Goal: Information Seeking & Learning: Learn about a topic

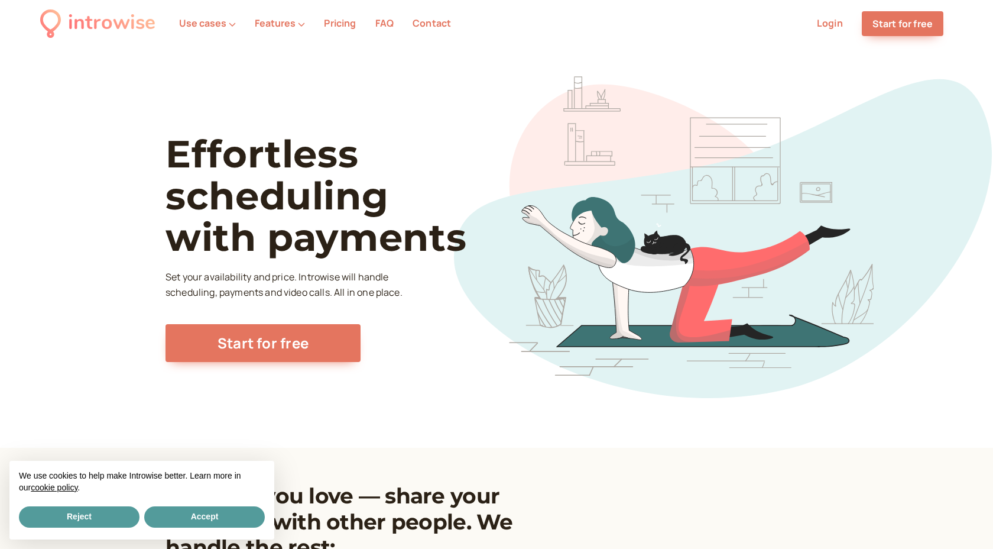
click at [337, 28] on link "Pricing" at bounding box center [340, 23] width 32 height 13
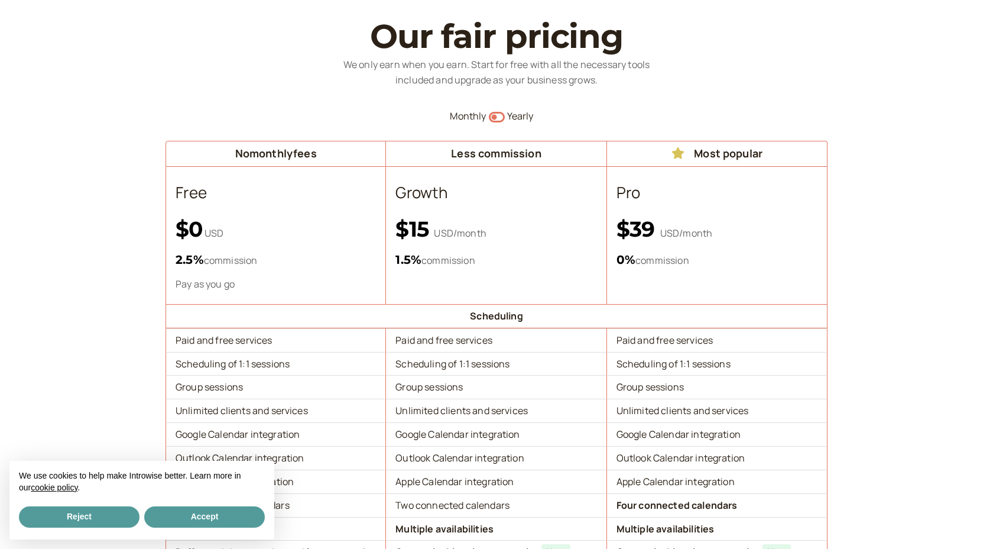
scroll to position [77, 0]
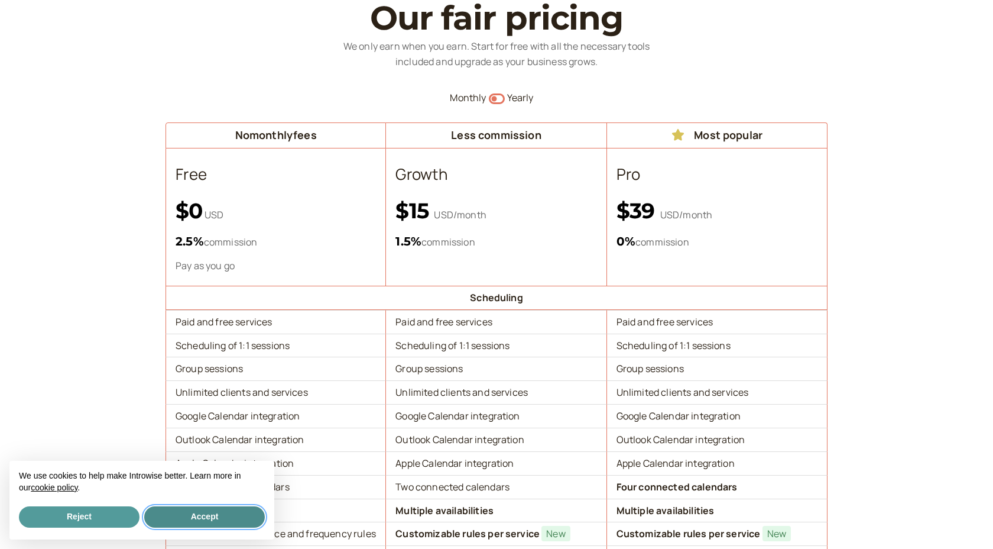
click at [213, 512] on button "Accept" at bounding box center [204, 516] width 121 height 21
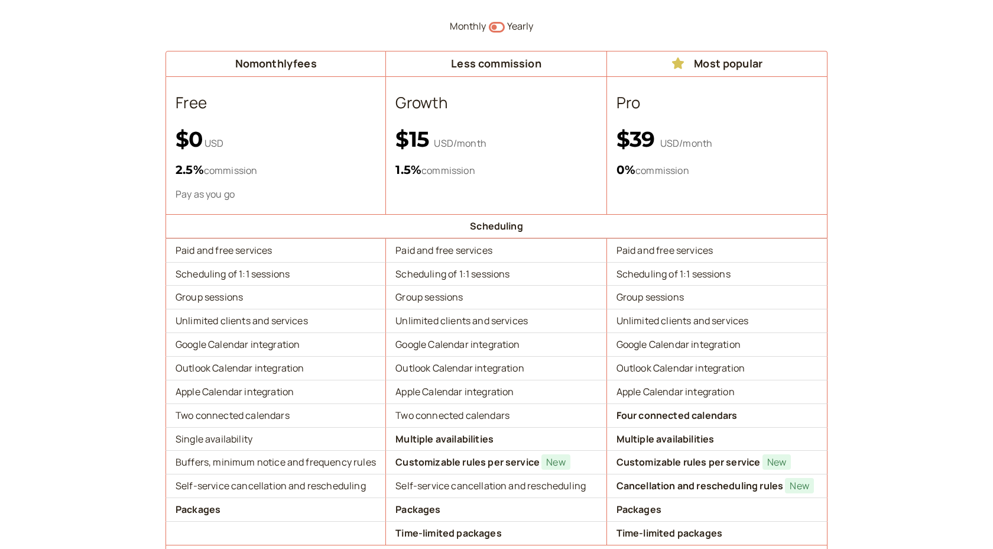
scroll to position [149, 0]
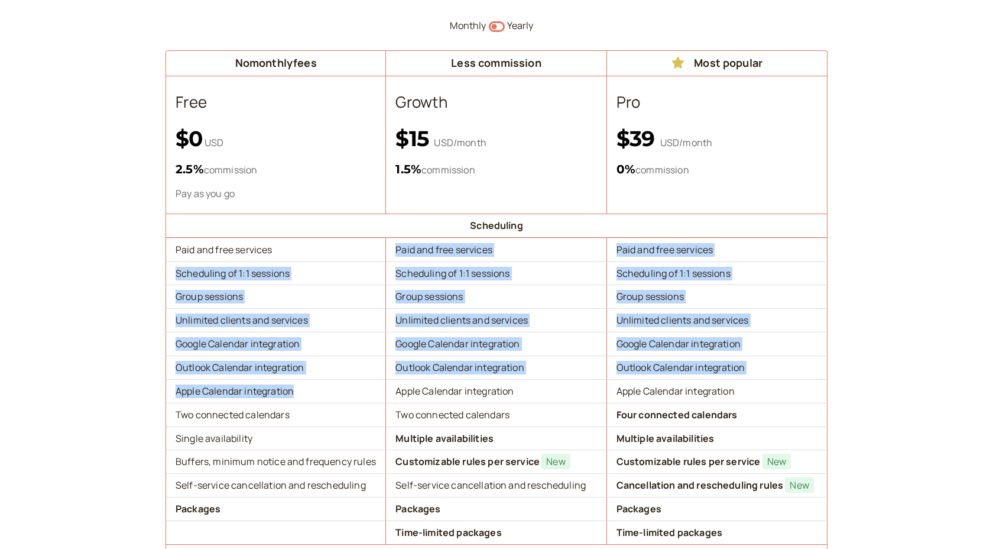
drag, startPoint x: 193, startPoint y: 259, endPoint x: 263, endPoint y: 419, distance: 174.2
click at [263, 419] on td "Two connected calendars" at bounding box center [276, 415] width 221 height 24
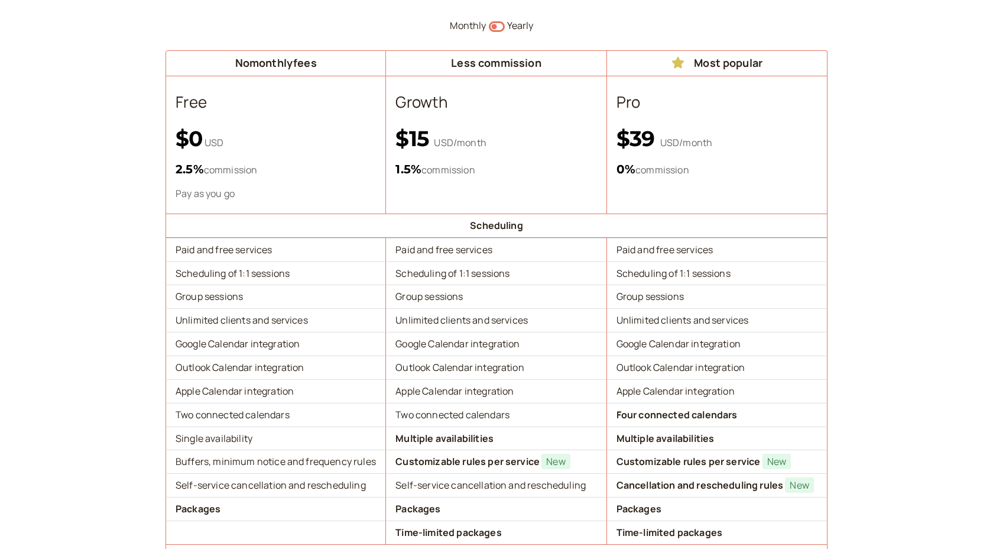
click at [263, 419] on td "Two connected calendars" at bounding box center [276, 415] width 221 height 24
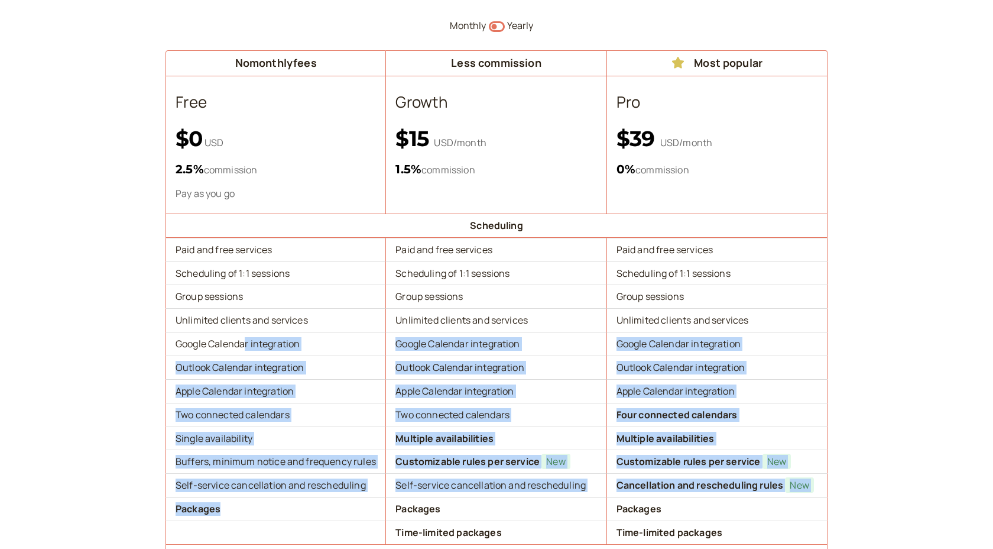
drag, startPoint x: 244, startPoint y: 339, endPoint x: 328, endPoint y: 526, distance: 205.1
click at [328, 526] on td at bounding box center [276, 532] width 221 height 24
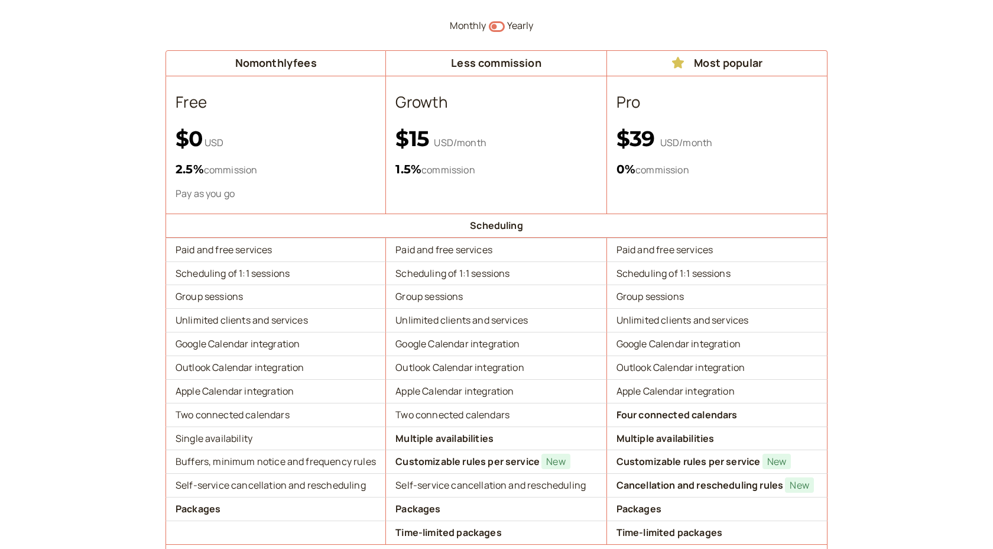
click at [328, 526] on td at bounding box center [276, 532] width 221 height 24
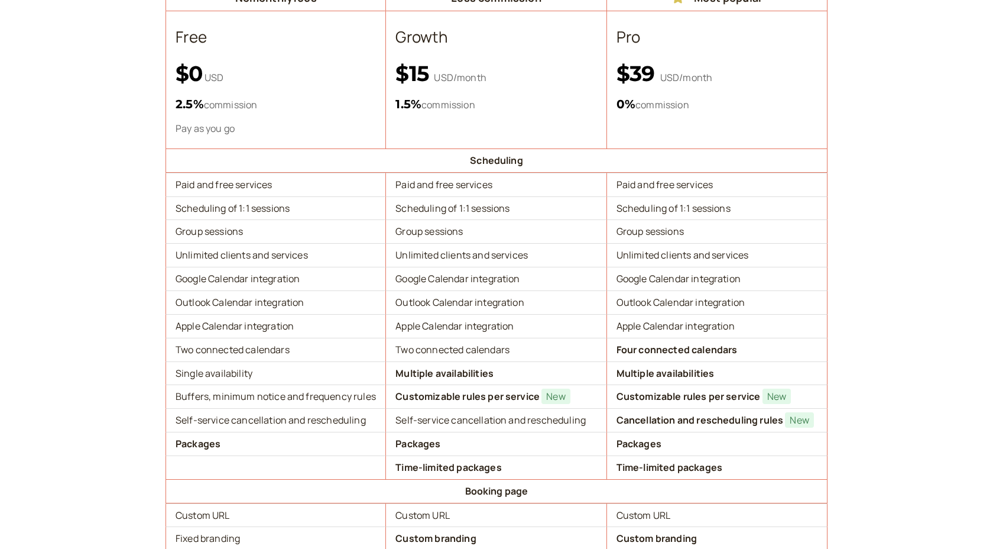
scroll to position [215, 0]
click at [282, 364] on td "Single availability" at bounding box center [276, 373] width 221 height 24
click at [299, 396] on td "Buffers, minimum notice and frequency rules" at bounding box center [276, 396] width 221 height 24
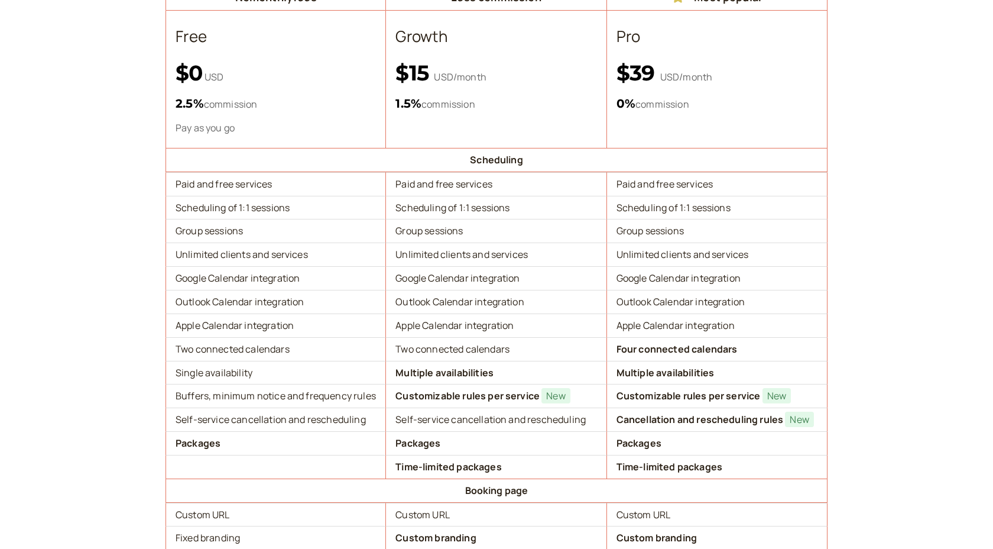
click at [299, 396] on td "Buffers, minimum notice and frequency rules" at bounding box center [276, 396] width 221 height 24
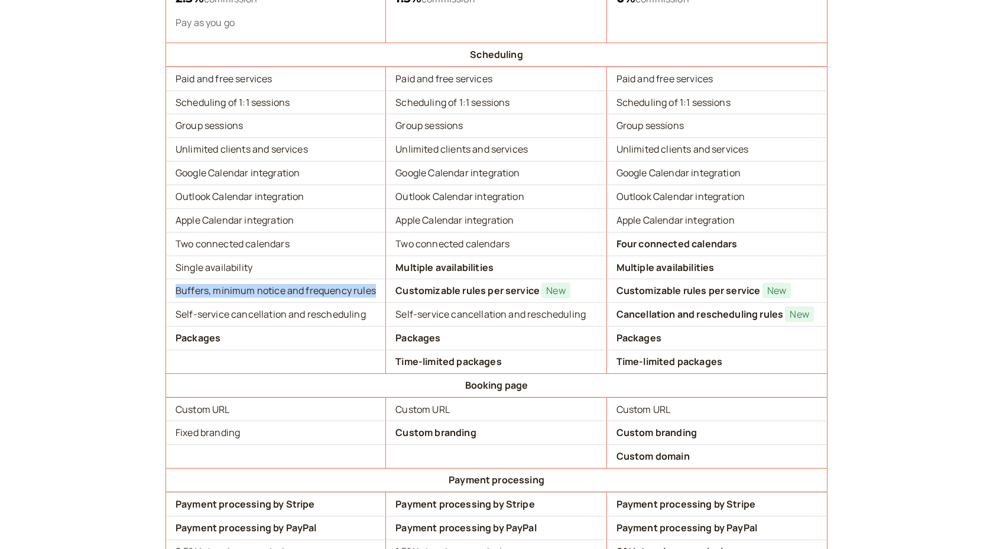
scroll to position [319, 0]
click at [299, 396] on td "Booking page" at bounding box center [497, 386] width 662 height 24
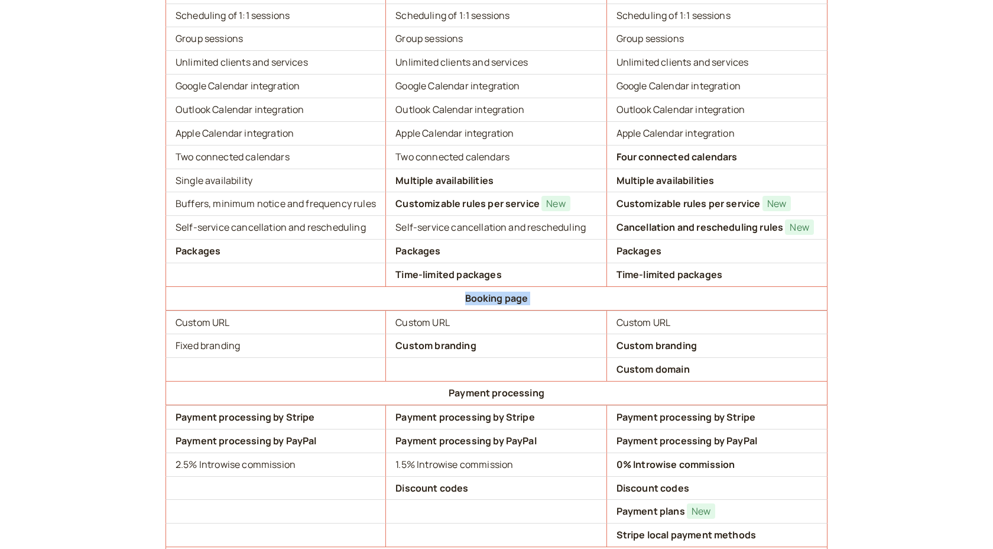
click at [299, 396] on td "Payment processing" at bounding box center [497, 393] width 662 height 24
click at [307, 429] on td "Payment processing by PayPal" at bounding box center [276, 441] width 221 height 24
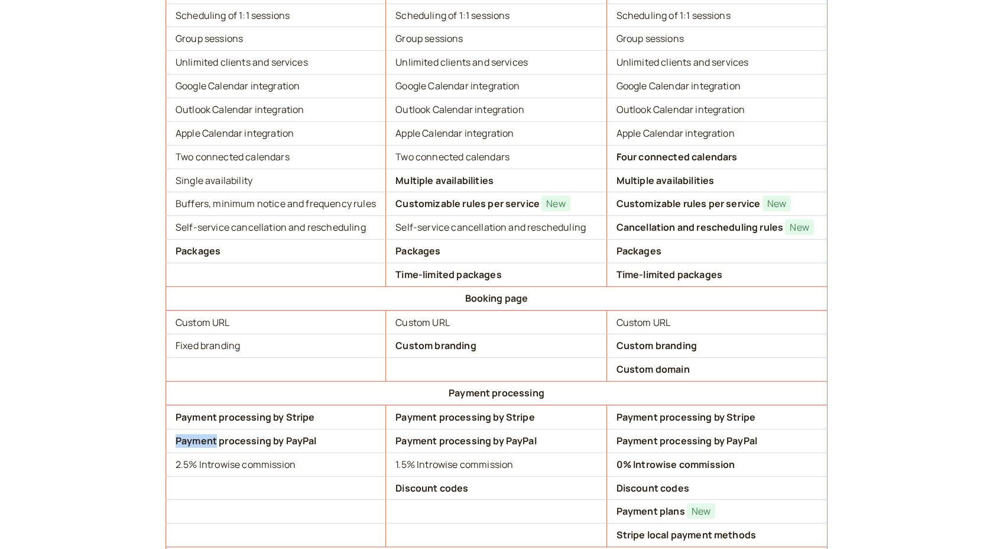
click at [307, 429] on td "Payment processing by PayPal" at bounding box center [276, 441] width 221 height 24
click at [312, 457] on td "2.5 % Introwise commission" at bounding box center [276, 464] width 221 height 24
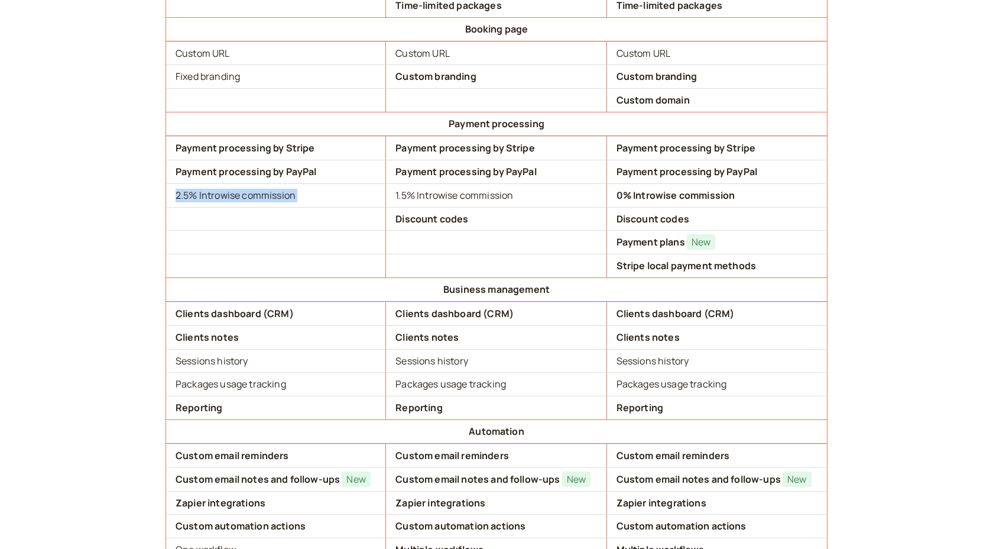
scroll to position [478, 0]
